Goal: Task Accomplishment & Management: Use online tool/utility

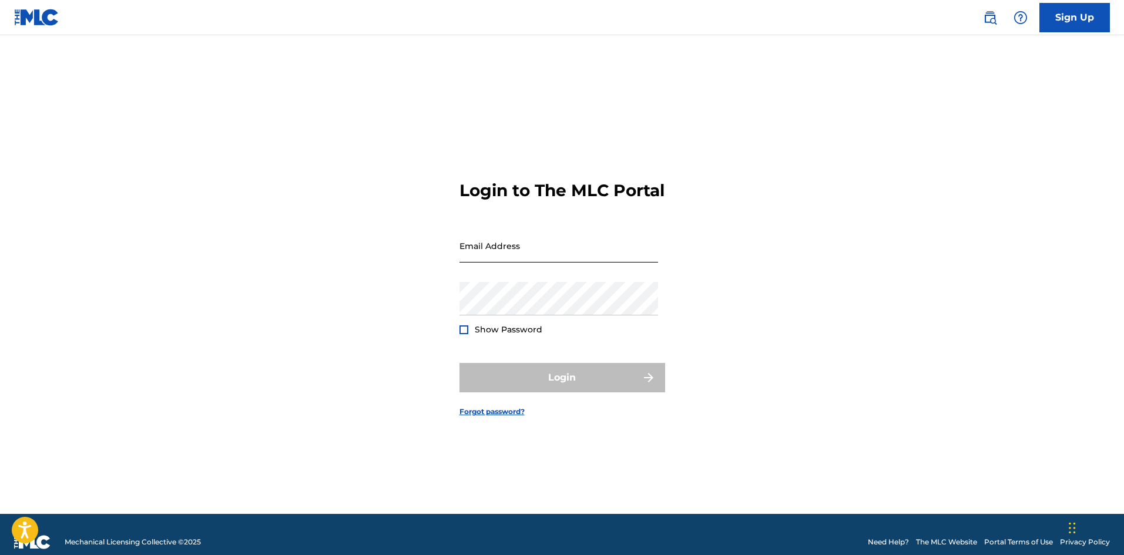
click at [524, 263] on input "Email Address" at bounding box center [559, 246] width 199 height 34
type input "[EMAIL_ADDRESS][DOMAIN_NAME]"
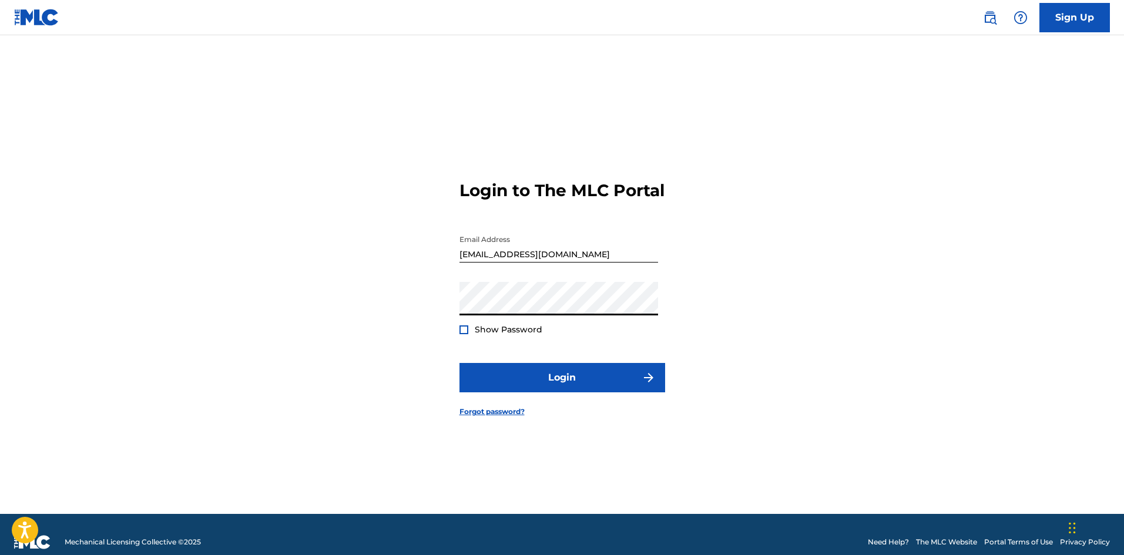
click at [467, 334] on div at bounding box center [464, 330] width 9 height 9
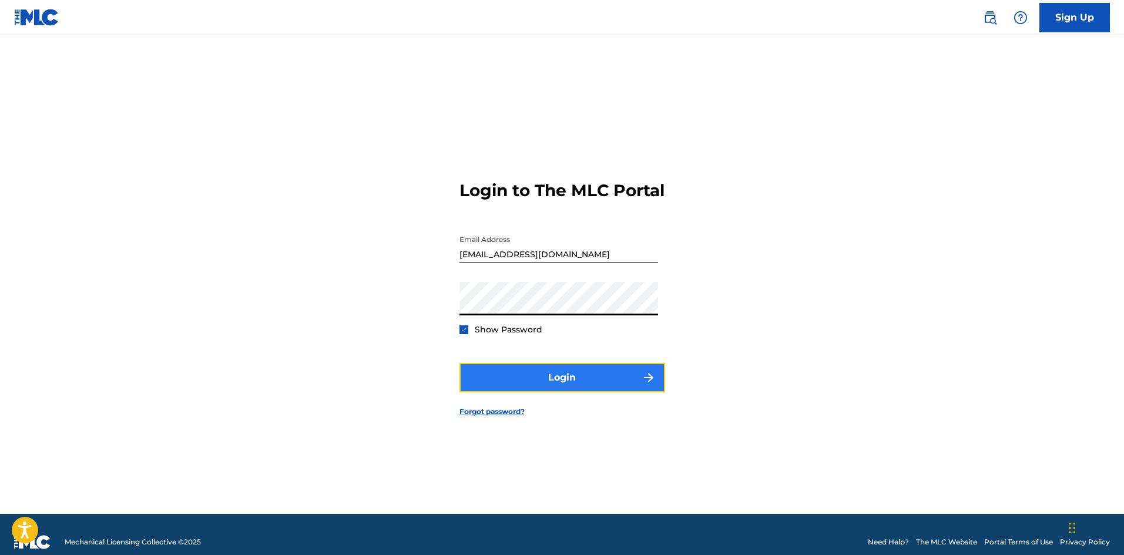
click at [498, 393] on button "Login" at bounding box center [563, 377] width 206 height 29
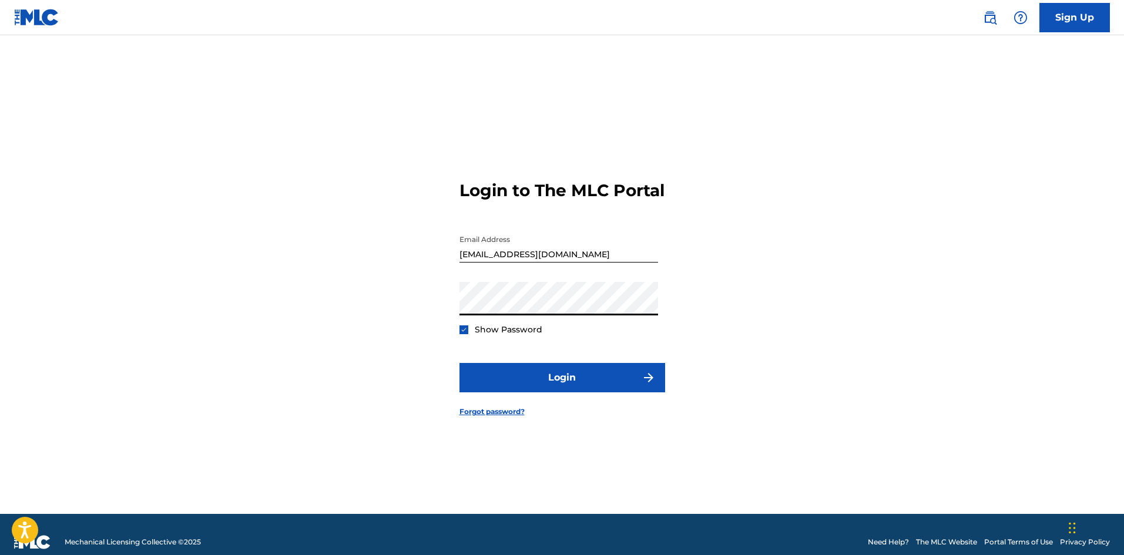
click at [460, 363] on button "Login" at bounding box center [563, 377] width 206 height 29
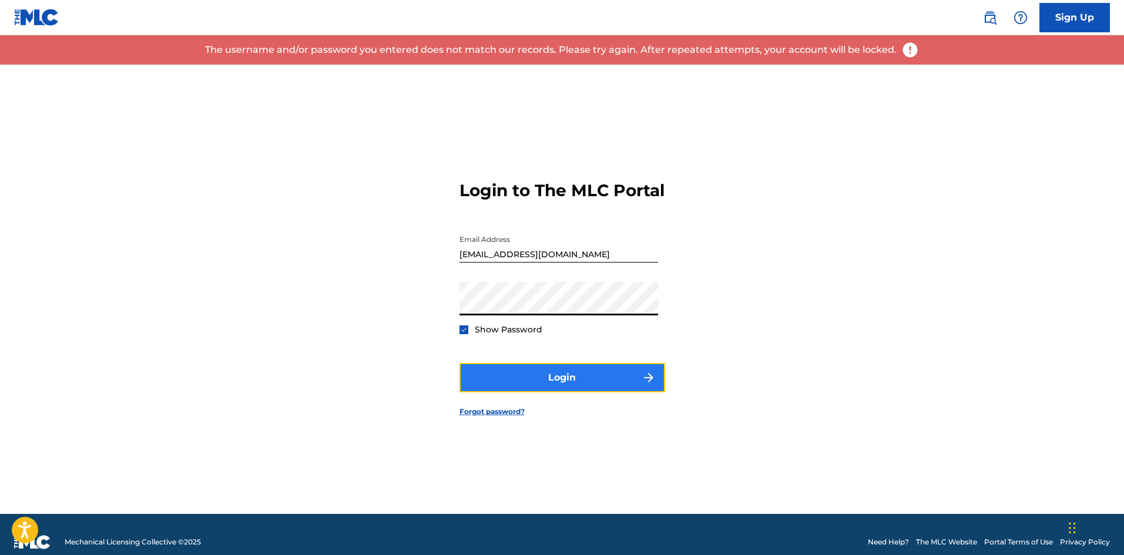
click at [477, 393] on button "Login" at bounding box center [563, 377] width 206 height 29
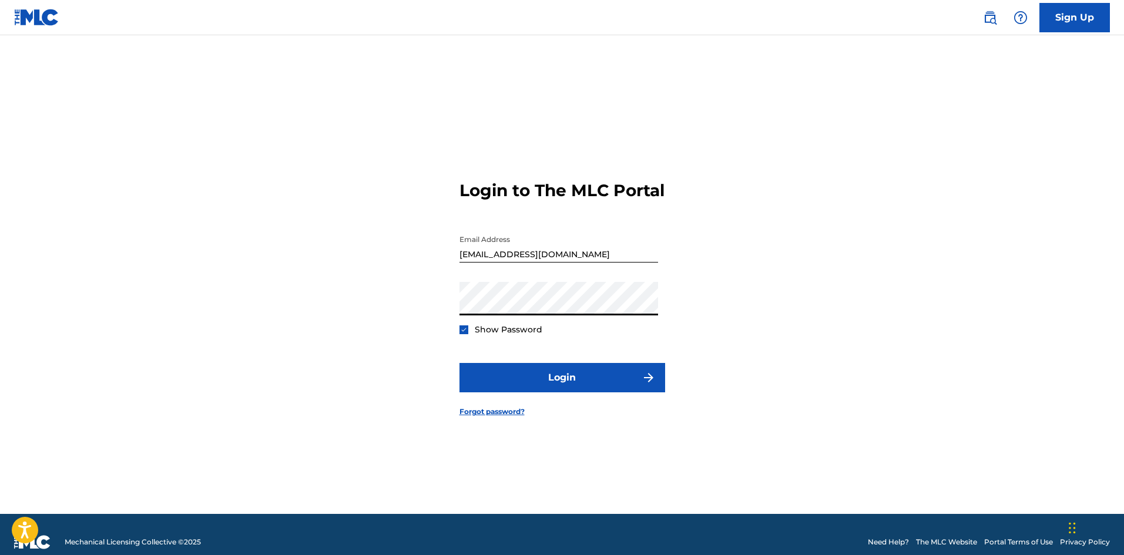
click at [460, 363] on button "Login" at bounding box center [563, 377] width 206 height 29
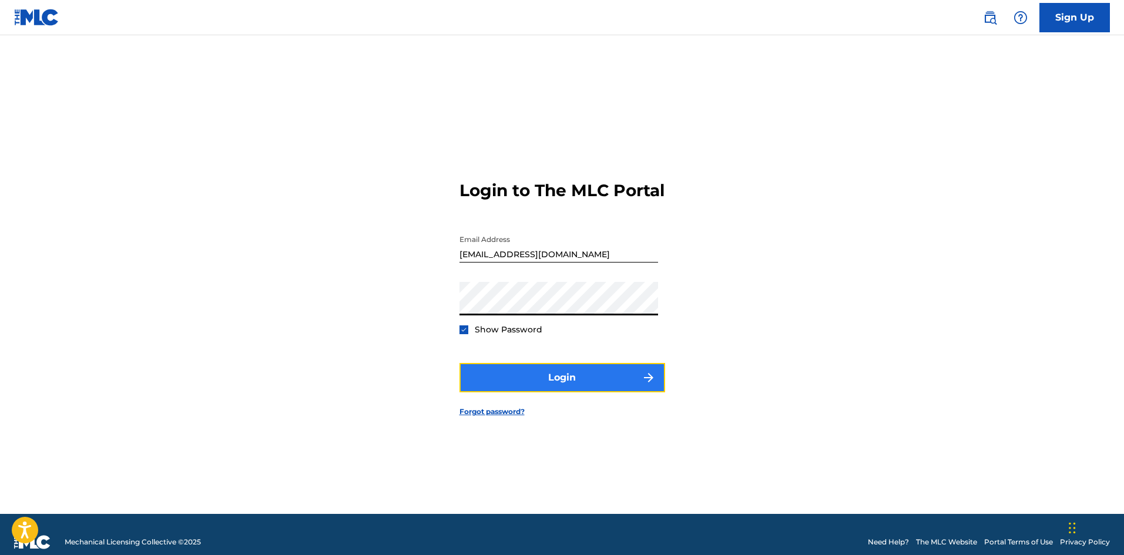
click at [508, 391] on button "Login" at bounding box center [563, 377] width 206 height 29
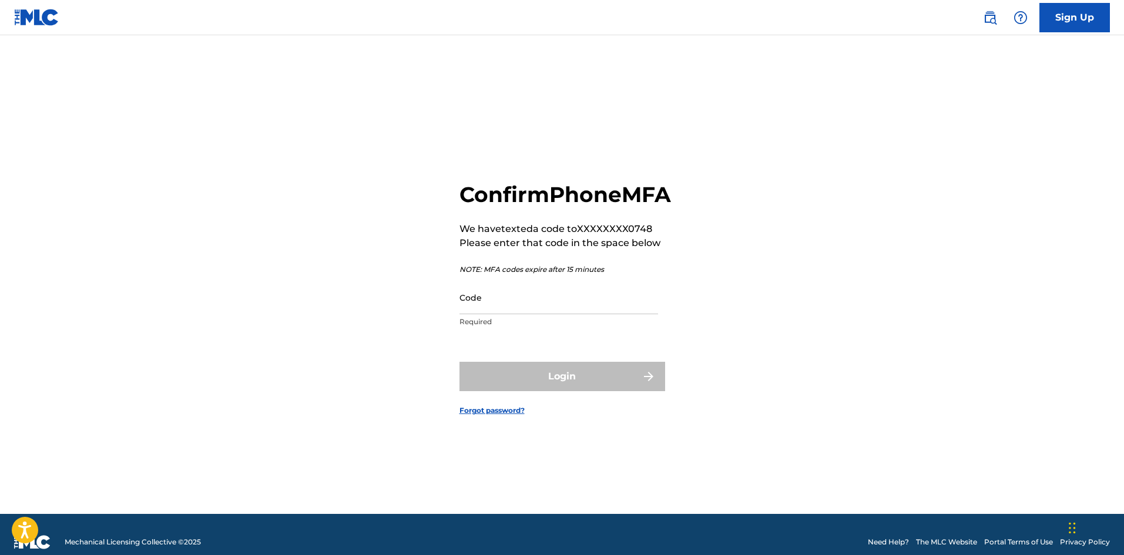
click at [520, 327] on p "Required" at bounding box center [559, 322] width 199 height 11
click at [532, 314] on input "Code" at bounding box center [559, 298] width 199 height 34
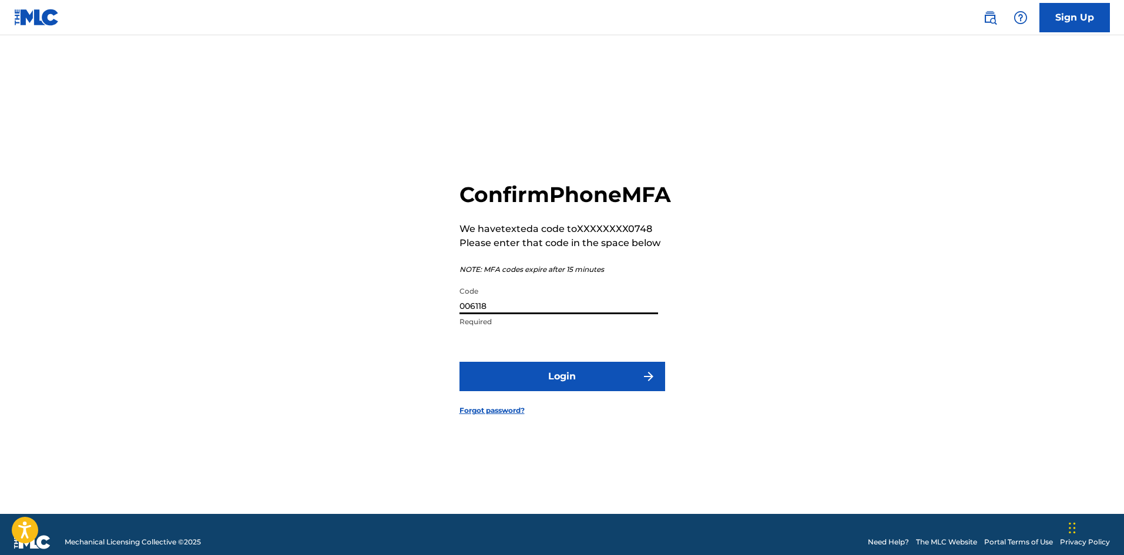
type input "006118"
click at [460, 362] on button "Login" at bounding box center [563, 376] width 206 height 29
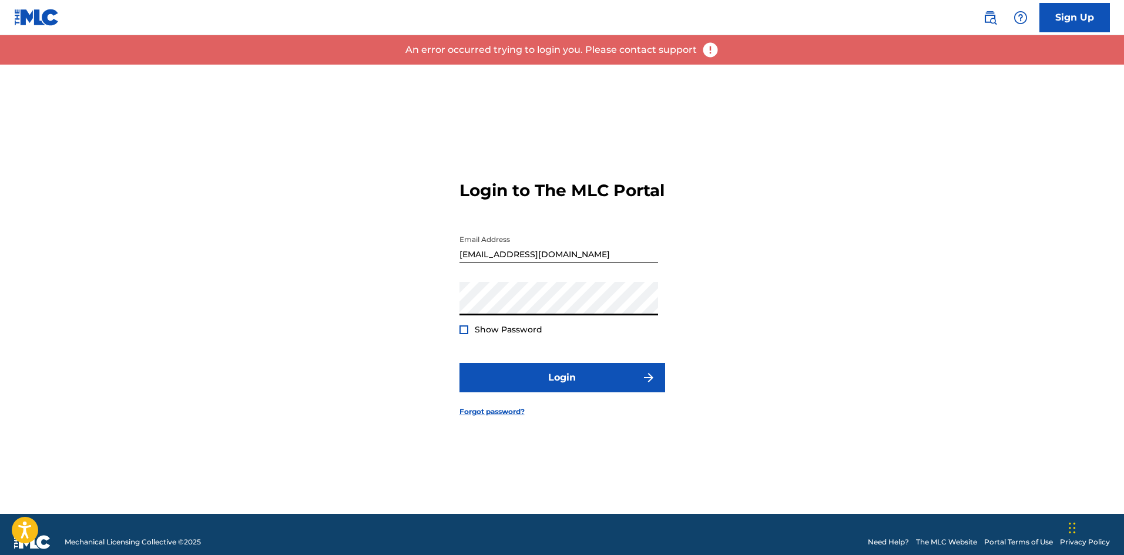
click at [410, 321] on div "Login to The MLC Portal Email Address [EMAIL_ADDRESS][DOMAIN_NAME] Password Sho…" at bounding box center [562, 290] width 823 height 450
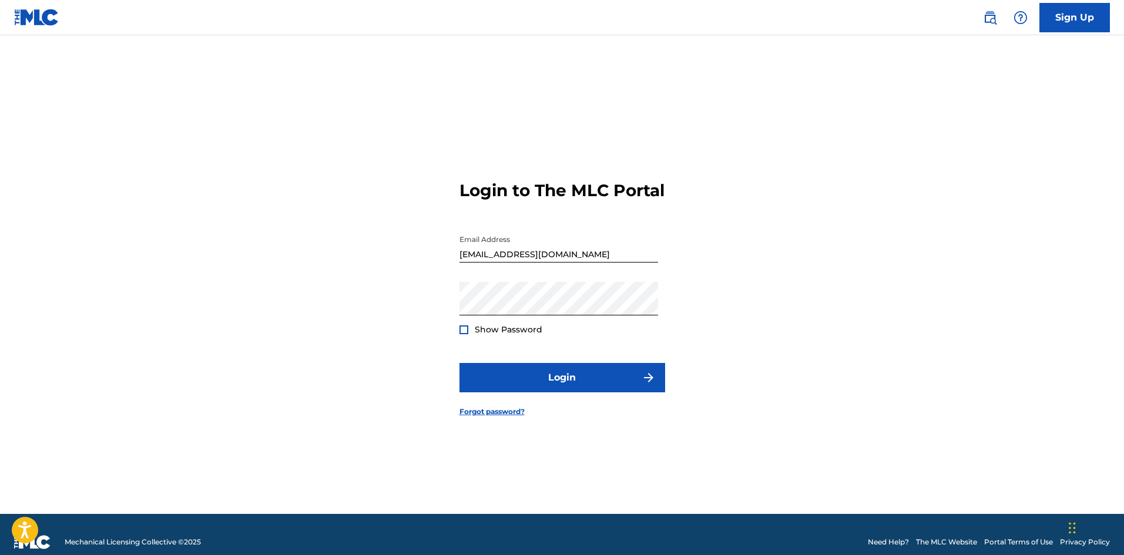
click at [462, 334] on div at bounding box center [464, 330] width 9 height 9
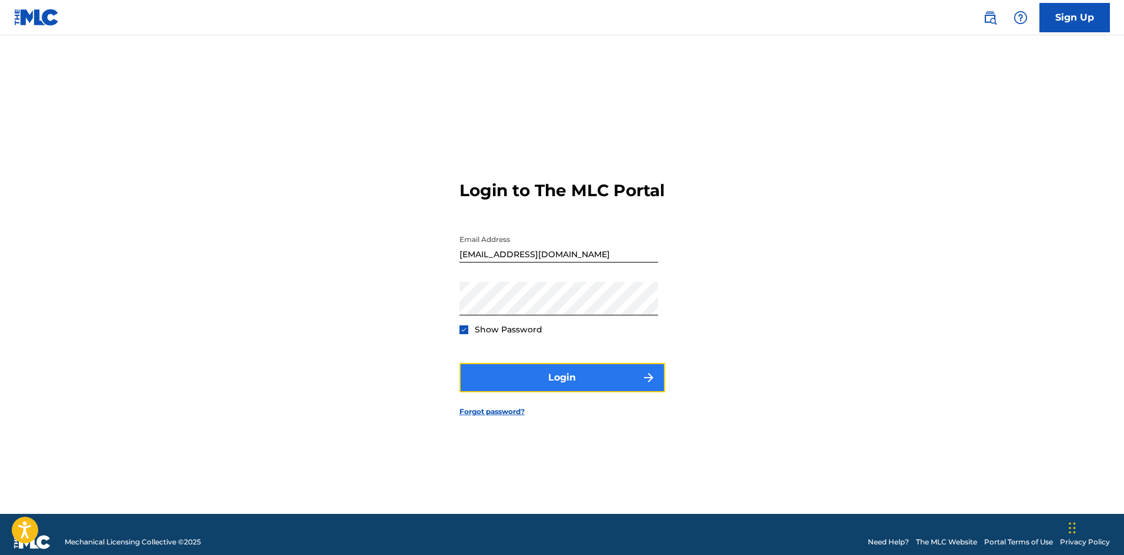
click at [549, 383] on button "Login" at bounding box center [563, 377] width 206 height 29
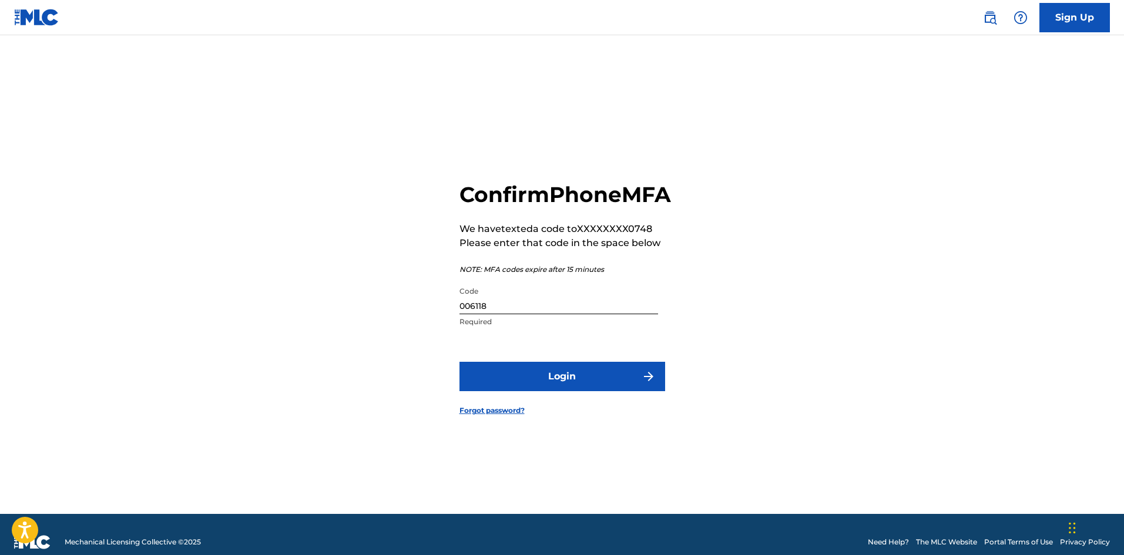
click at [516, 314] on input "006118" at bounding box center [559, 298] width 199 height 34
type input "006108"
click at [595, 404] on form "Confirm Phone MFA We have texted a code to XXXXXXXX0748 Please enter that code …" at bounding box center [563, 290] width 206 height 450
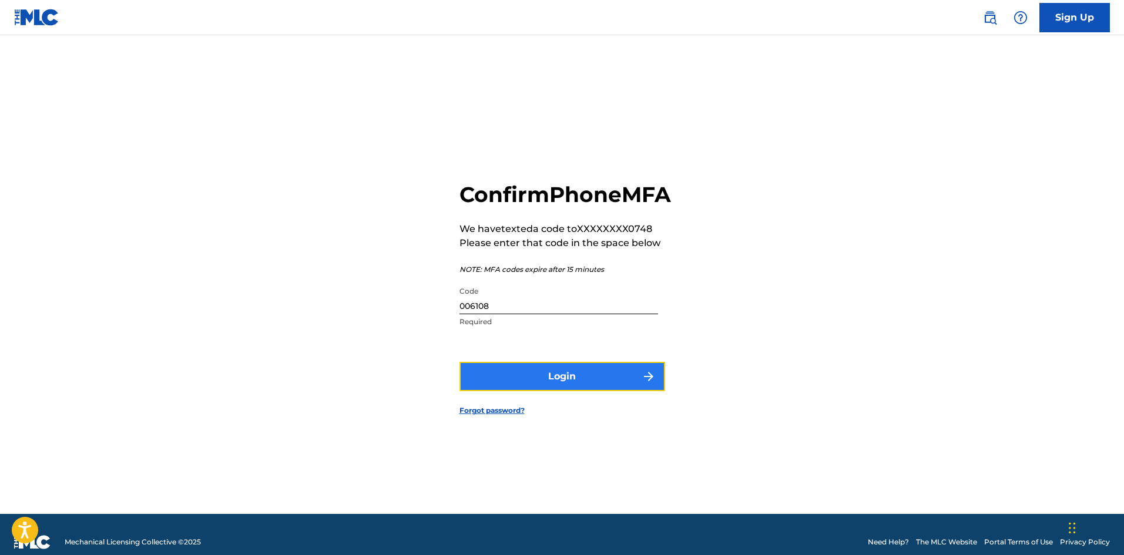
click at [607, 391] on button "Login" at bounding box center [563, 376] width 206 height 29
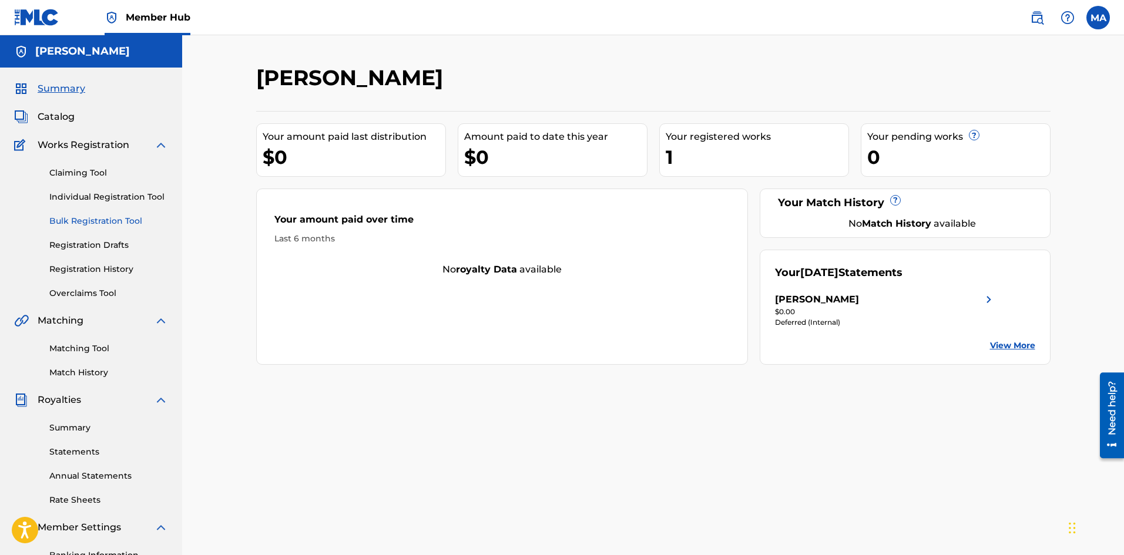
click at [123, 216] on link "Bulk Registration Tool" at bounding box center [108, 221] width 119 height 12
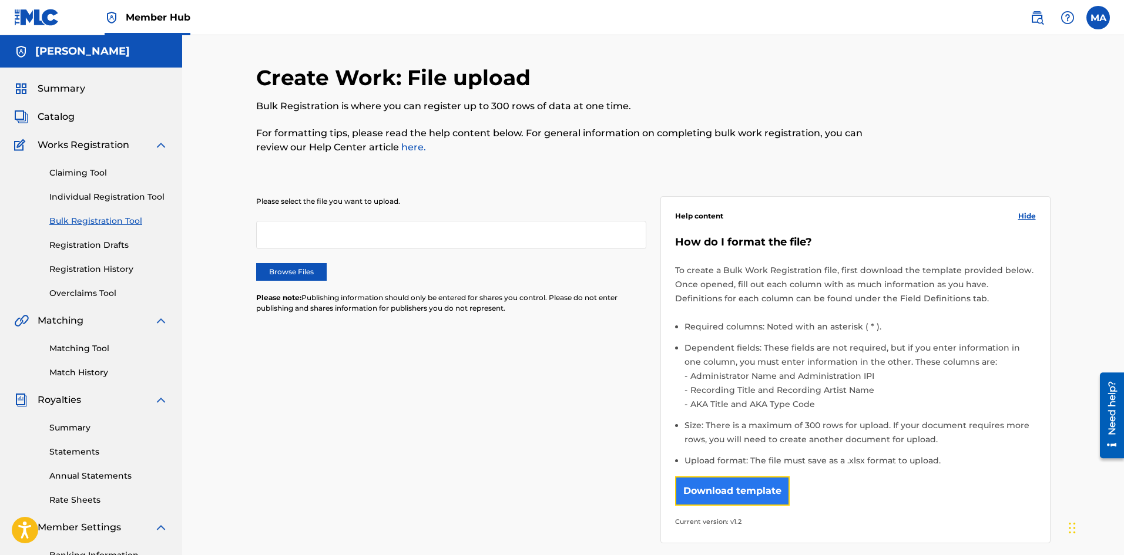
click at [741, 494] on button "Download template" at bounding box center [732, 491] width 115 height 29
click at [286, 280] on label "Browse Files" at bounding box center [291, 272] width 71 height 18
click at [0, 0] on input "Browse Files" at bounding box center [0, 0] width 0 height 0
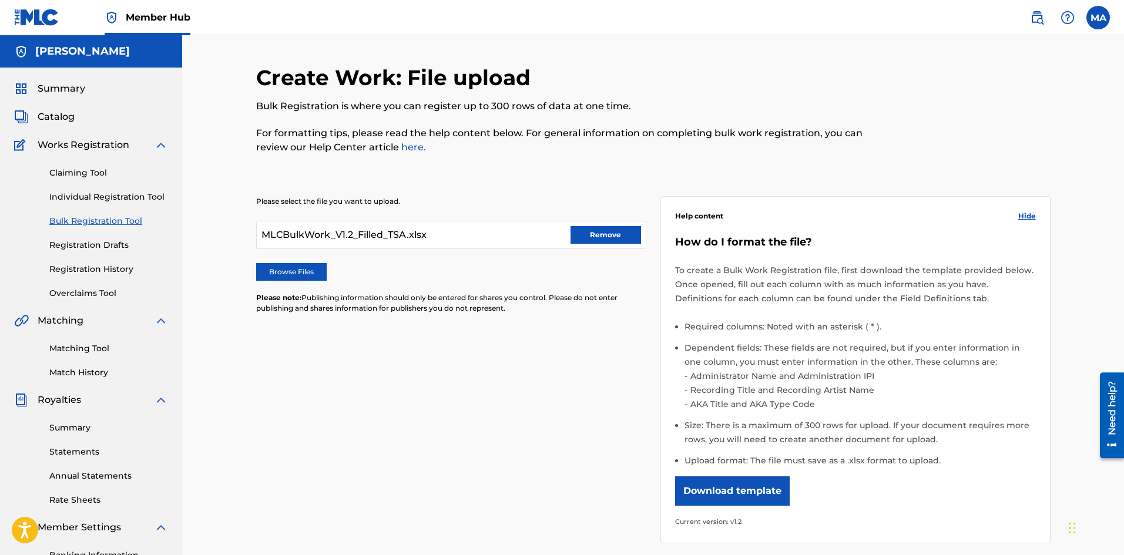
click at [483, 226] on div "MLCBulkWork_V1.2_Filled_TSA.xlsx Remove" at bounding box center [451, 235] width 390 height 28
click at [514, 233] on div "MLCBulkWork_V1.2_Filled_TSA.xlsx Remove" at bounding box center [451, 235] width 390 height 28
click at [493, 242] on div "MLCBulkWork_V1.2_Filled_TSA.xlsx Remove" at bounding box center [451, 235] width 390 height 28
click at [451, 232] on div "MLCBulkWork_V1.2_Filled_TSA.xlsx Remove" at bounding box center [451, 235] width 390 height 28
click at [498, 245] on div "MLCBulkWork_V1.2_Filled_TSA.xlsx Remove" at bounding box center [451, 235] width 390 height 28
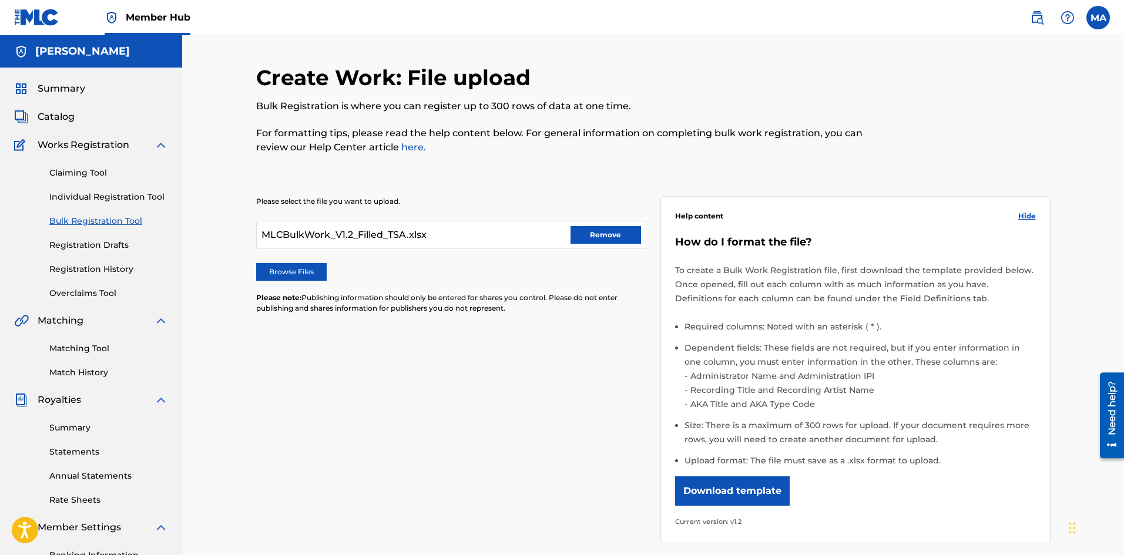
click at [479, 239] on div "MLCBulkWork_V1.2_Filled_TSA.xlsx Remove" at bounding box center [451, 235] width 390 height 28
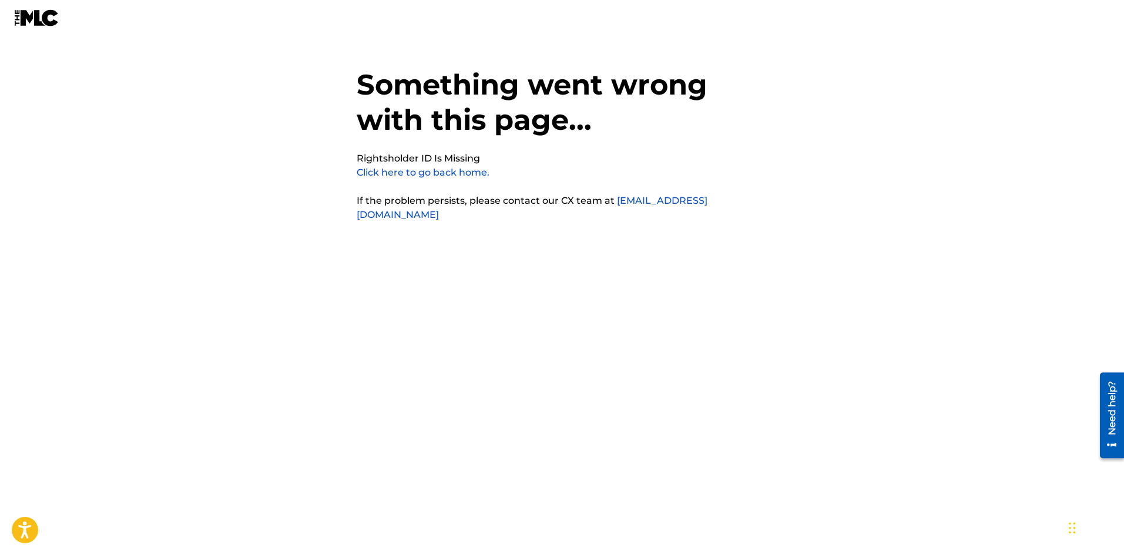
click at [406, 176] on link "Click here to go back home." at bounding box center [423, 172] width 133 height 11
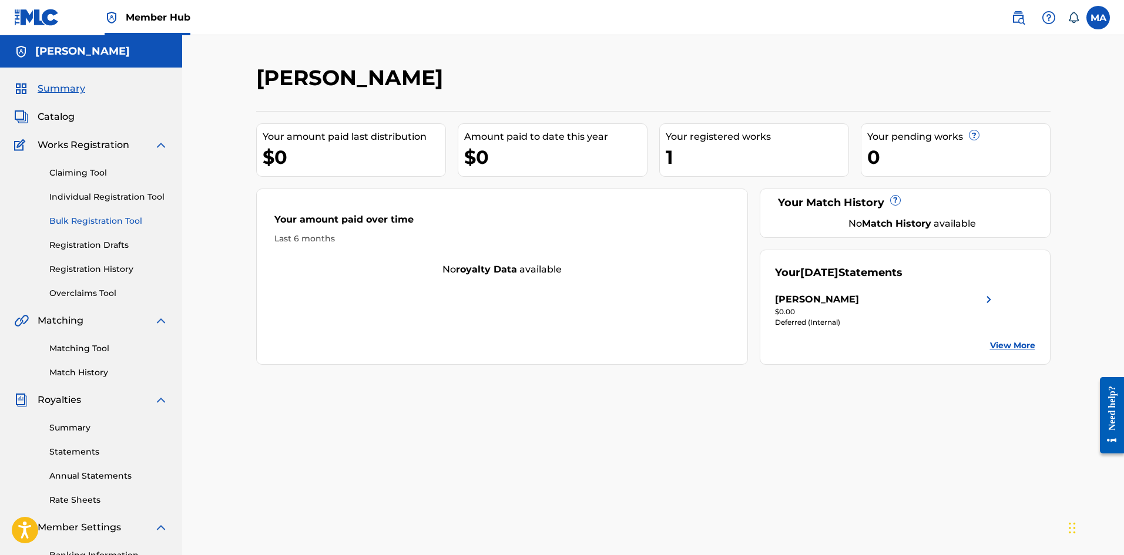
click at [120, 217] on link "Bulk Registration Tool" at bounding box center [108, 221] width 119 height 12
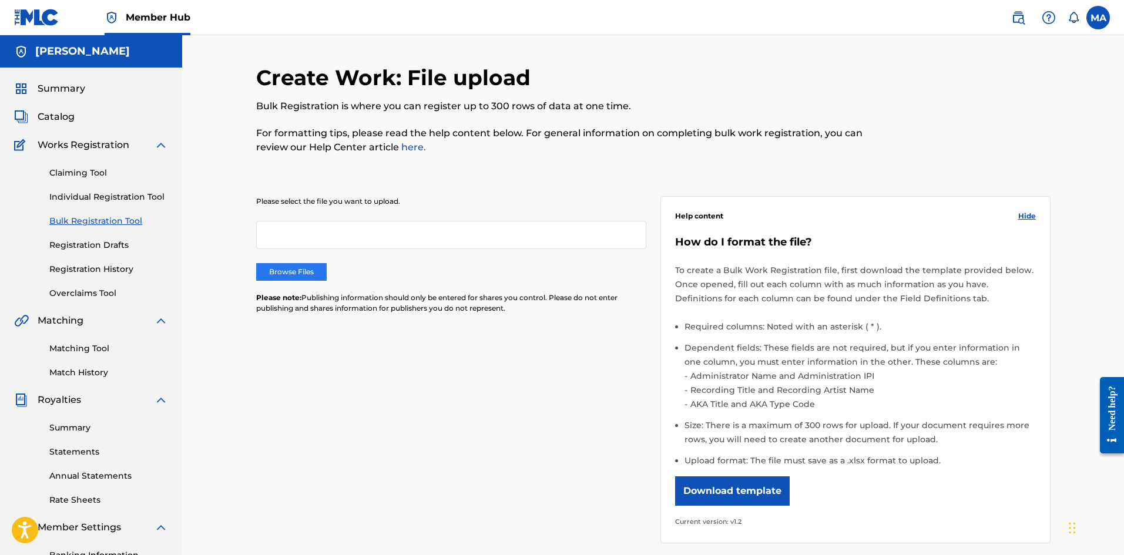
click at [318, 275] on label "Browse Files" at bounding box center [291, 272] width 71 height 18
click at [0, 0] on input "Browse Files" at bounding box center [0, 0] width 0 height 0
click at [535, 228] on div "MLCBulkWork_V1.2_Filled_TSA.xlsx Remove" at bounding box center [451, 235] width 390 height 28
click at [592, 233] on button "Remove" at bounding box center [606, 235] width 71 height 18
click at [282, 271] on label "Browse Files" at bounding box center [291, 272] width 71 height 18
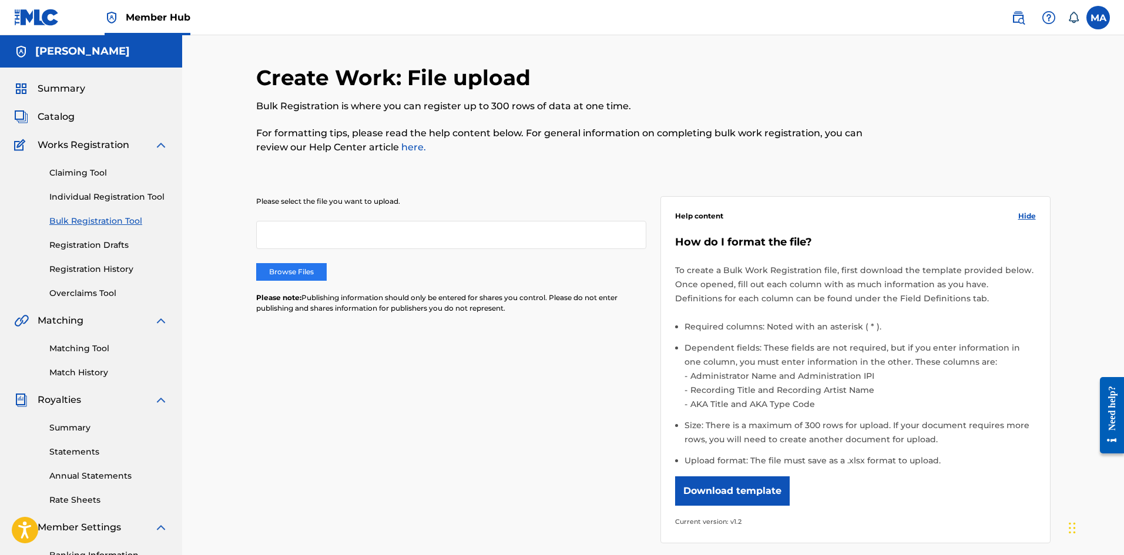
click at [0, 0] on input "Browse Files" at bounding box center [0, 0] width 0 height 0
click at [511, 246] on div at bounding box center [451, 235] width 390 height 28
click at [490, 236] on div at bounding box center [451, 235] width 390 height 28
click at [285, 267] on label "Browse Files" at bounding box center [291, 272] width 71 height 18
click at [0, 0] on input "Browse Files" at bounding box center [0, 0] width 0 height 0
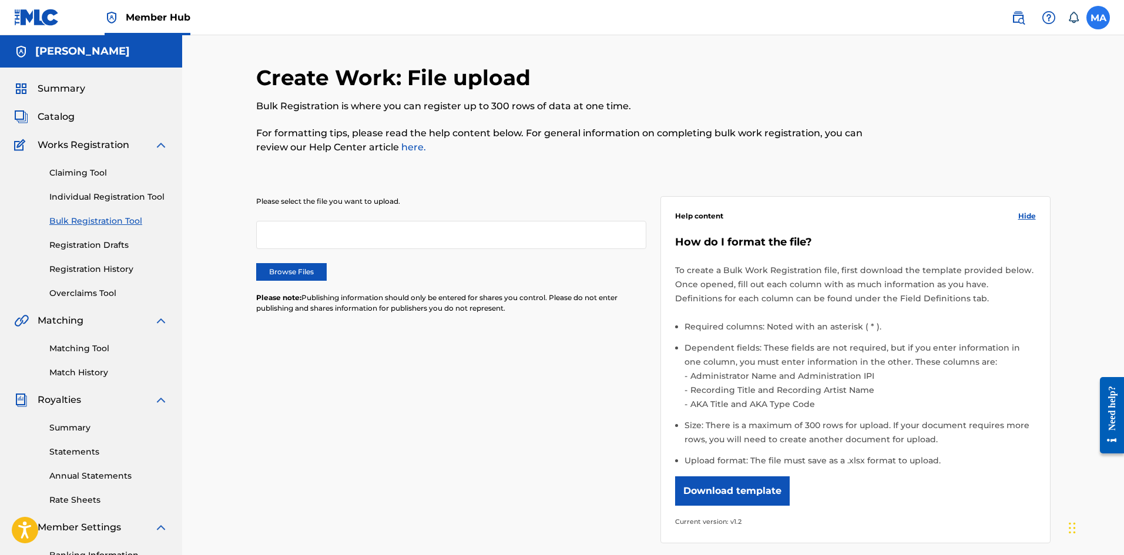
click at [1106, 14] on label at bounding box center [1099, 18] width 24 height 24
click at [1098, 18] on input "MA Maxine Allen maxi.bear73@gmail.com Notification Preferences Profile Log out" at bounding box center [1098, 18] width 0 height 0
click at [974, 169] on p "Log out" at bounding box center [985, 166] width 28 height 11
click at [1098, 18] on input "MA Maxine Allen maxi.bear73@gmail.com Notification Preferences Profile Log out" at bounding box center [1098, 18] width 0 height 0
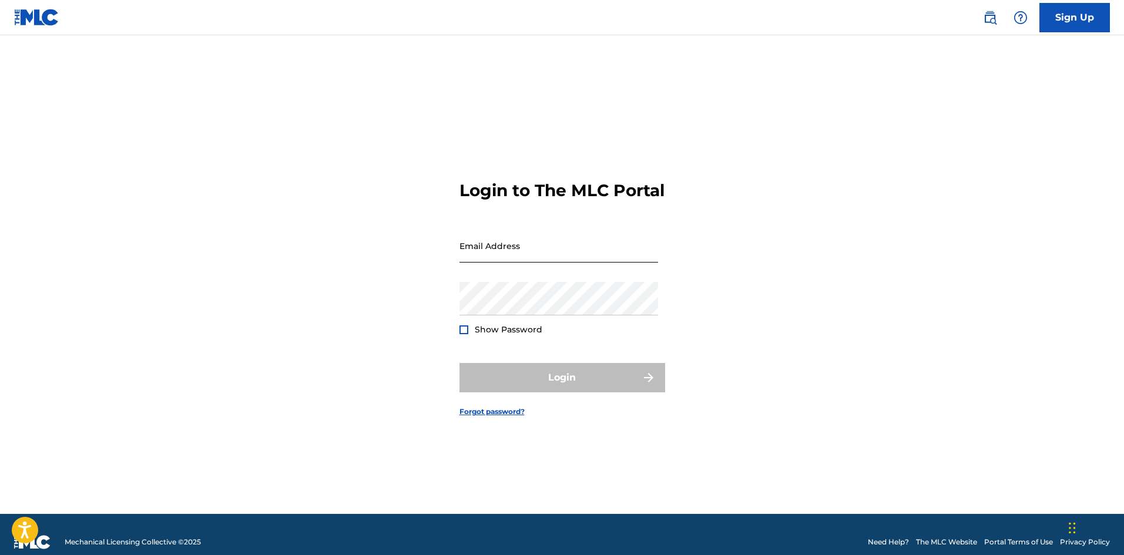
click at [539, 261] on input "Email Address" at bounding box center [559, 246] width 199 height 34
type input "[EMAIL_ADDRESS][DOMAIN_NAME]"
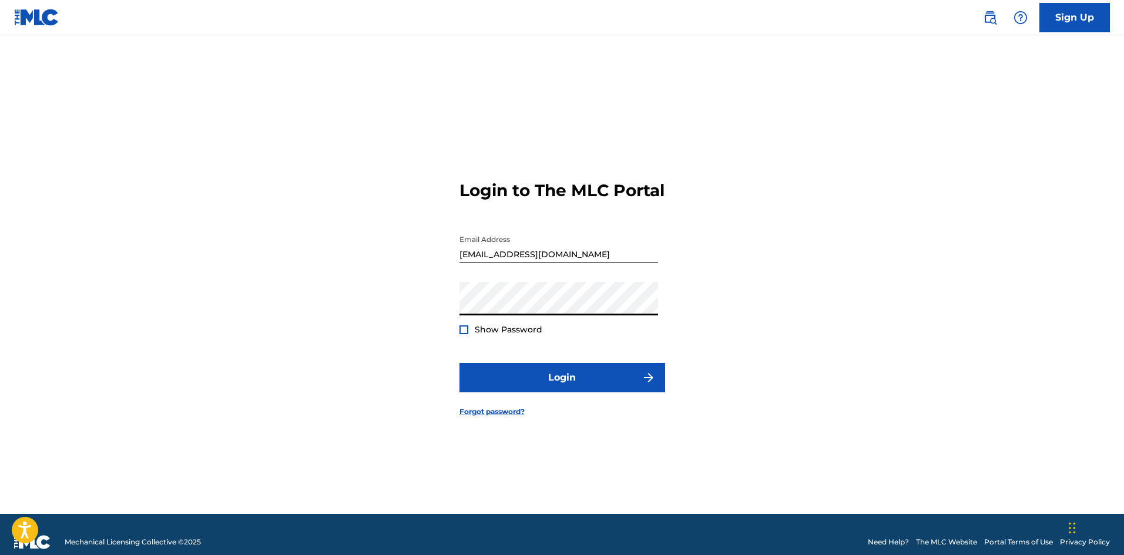
click at [468, 334] on div at bounding box center [464, 330] width 9 height 9
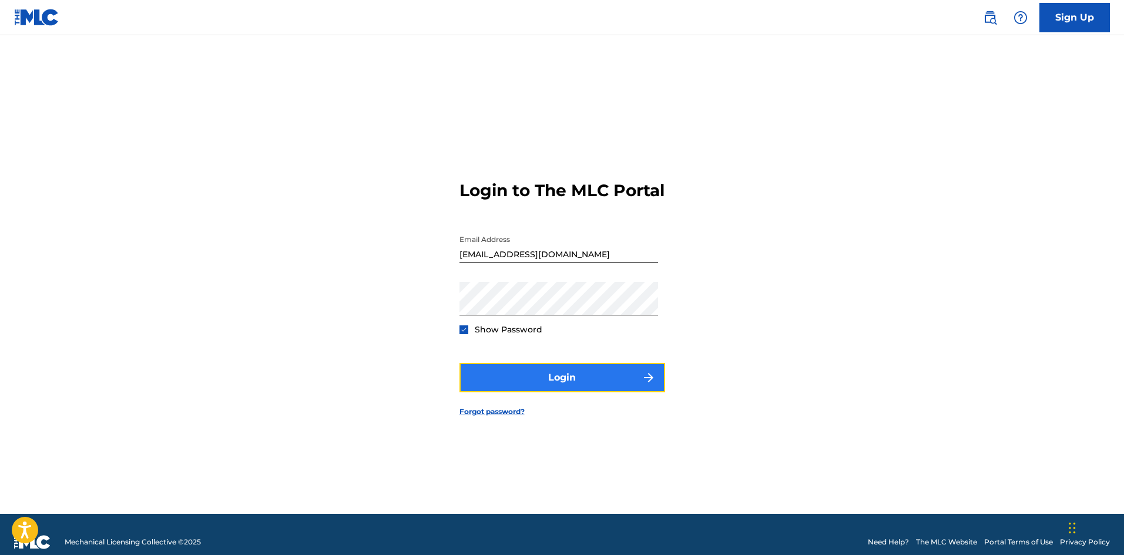
click at [514, 381] on button "Login" at bounding box center [563, 377] width 206 height 29
click at [495, 393] on button "Login" at bounding box center [563, 377] width 206 height 29
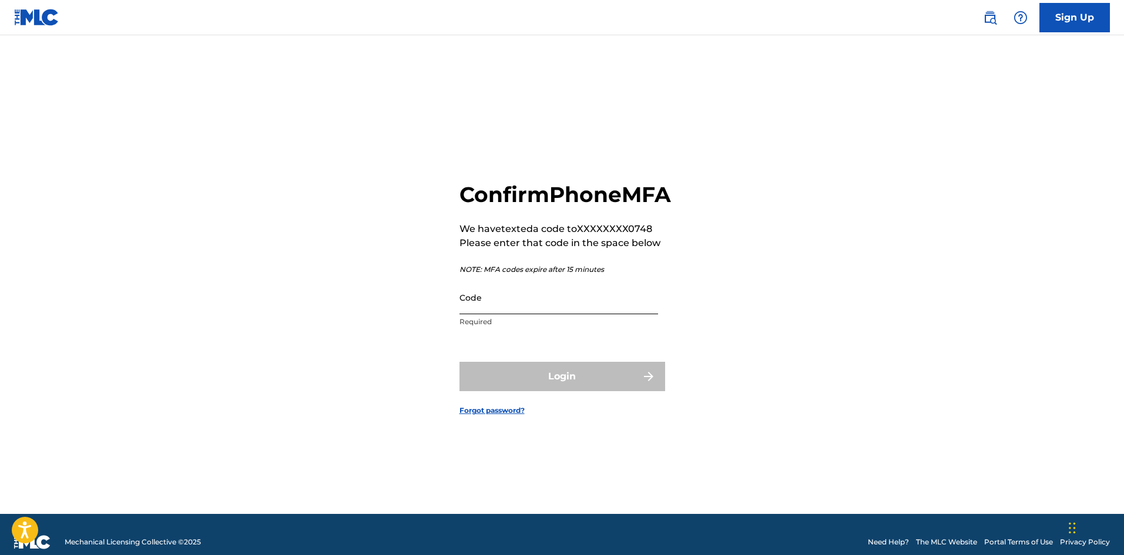
click at [546, 314] on input "Code" at bounding box center [559, 298] width 199 height 34
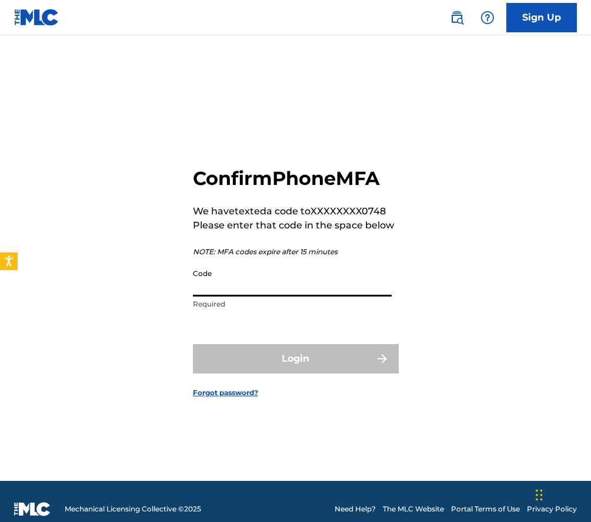
click at [344, 287] on input "Code" at bounding box center [292, 280] width 199 height 34
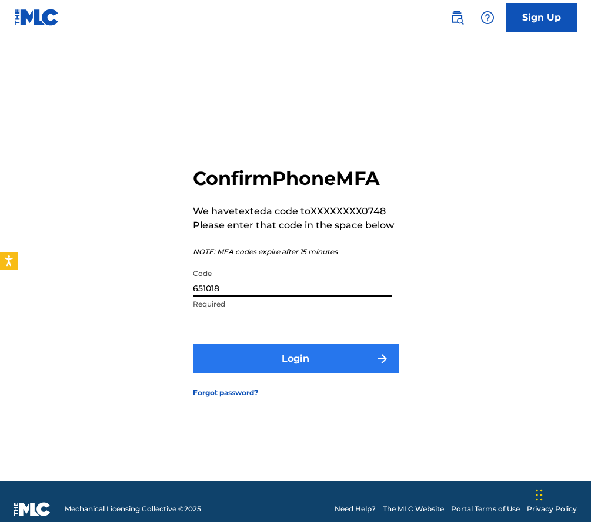
type input "651018"
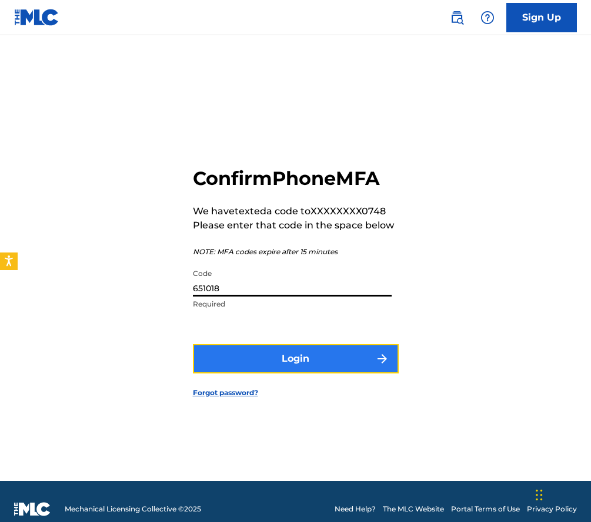
click at [322, 357] on button "Login" at bounding box center [296, 358] width 206 height 29
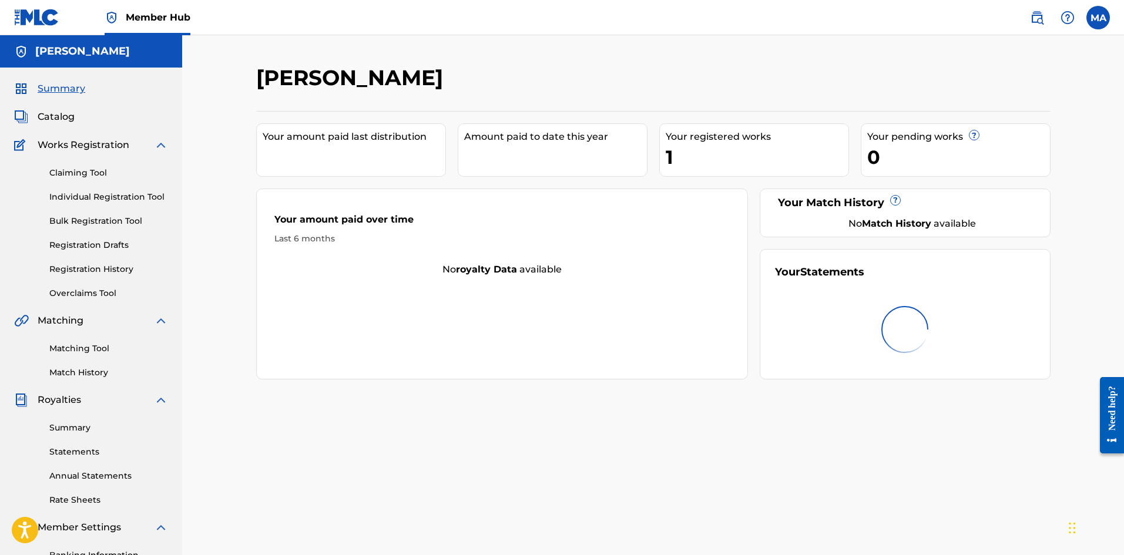
click at [745, 143] on div "Your registered works" at bounding box center [757, 137] width 183 height 14
click at [672, 163] on div "1" at bounding box center [757, 157] width 183 height 26
click at [123, 225] on link "Bulk Registration Tool" at bounding box center [108, 221] width 119 height 12
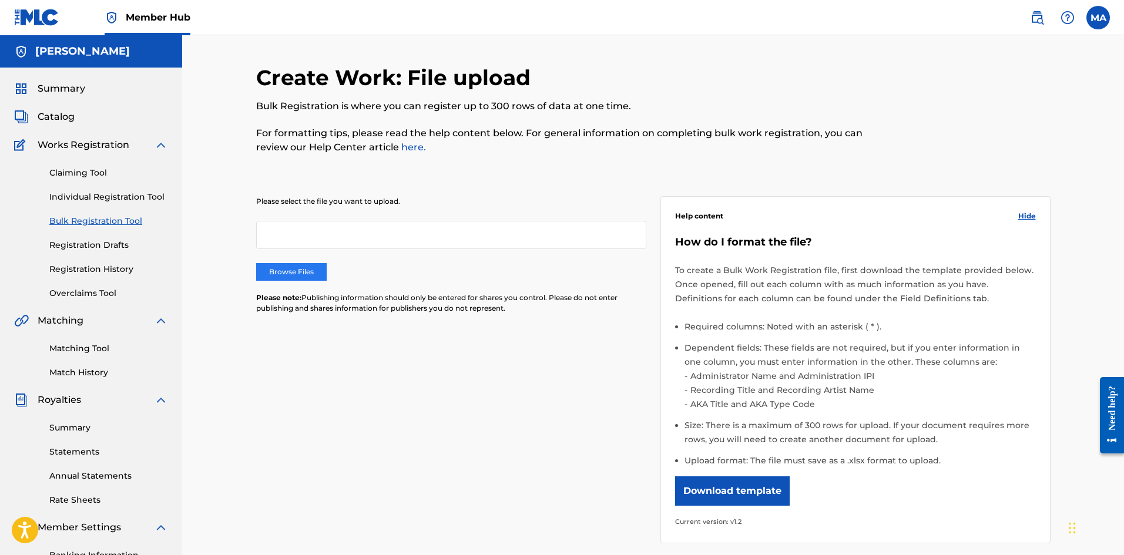
click at [308, 267] on label "Browse Files" at bounding box center [291, 272] width 71 height 18
click at [0, 0] on input "Browse Files" at bounding box center [0, 0] width 0 height 0
click at [448, 240] on div "MLCBulkWork_V1.2_Filled_TSA.xlsx Remove" at bounding box center [451, 235] width 390 height 28
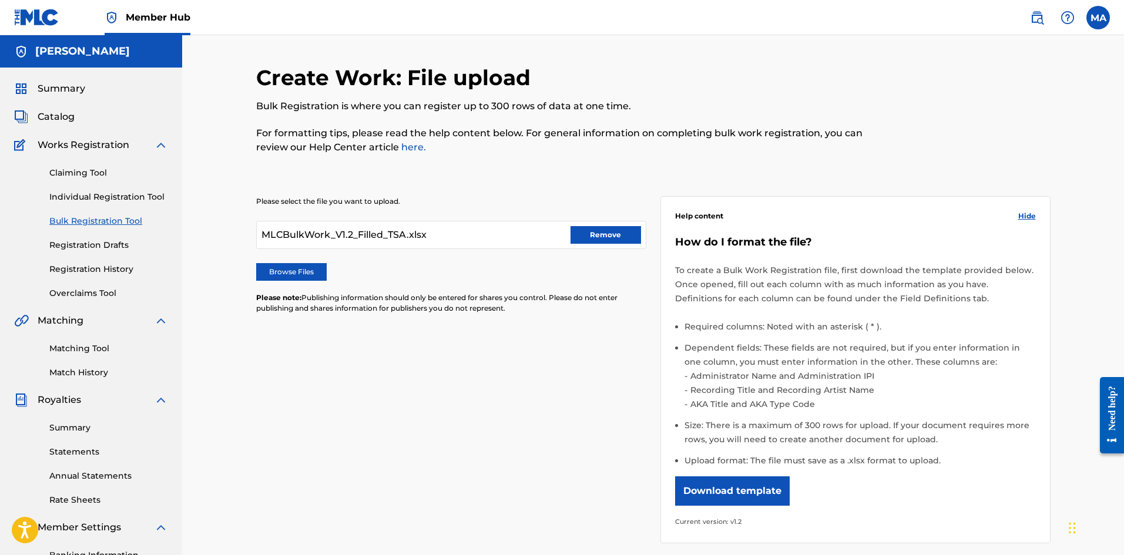
click at [484, 236] on div "MLCBulkWork_V1.2_Filled_TSA.xlsx Remove" at bounding box center [451, 235] width 390 height 28
click at [590, 237] on button "Remove" at bounding box center [606, 235] width 71 height 18
click at [279, 269] on label "Browse Files" at bounding box center [291, 272] width 71 height 18
click at [0, 0] on input "Browse Files" at bounding box center [0, 0] width 0 height 0
click at [306, 273] on label "Browse Files" at bounding box center [291, 272] width 71 height 18
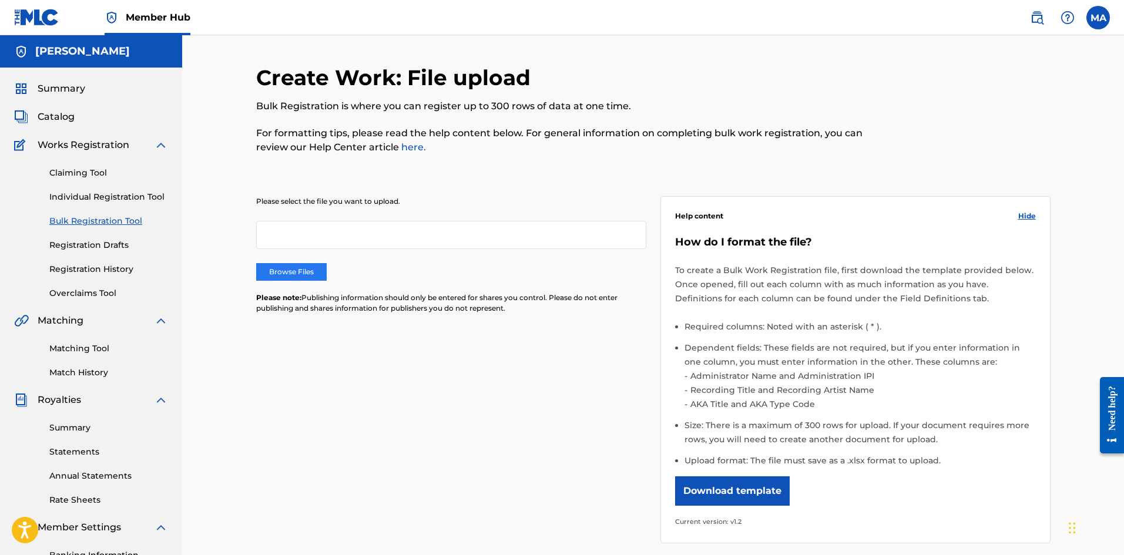
click at [0, 0] on input "Browse Files" at bounding box center [0, 0] width 0 height 0
click at [557, 397] on div "Please select the file you want to upload. Browse Files Please note: Publishing…" at bounding box center [653, 363] width 795 height 390
